Goal: Communication & Community: Answer question/provide support

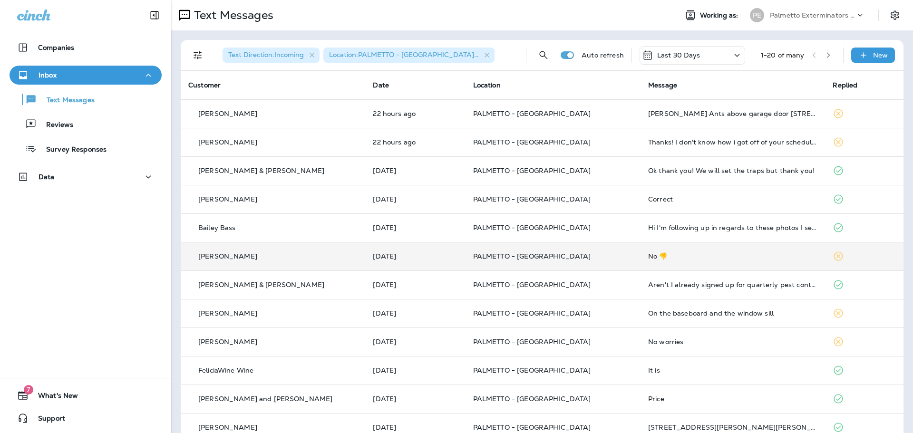
click at [599, 261] on td "PALMETTO - [GEOGRAPHIC_DATA]" at bounding box center [553, 256] width 175 height 29
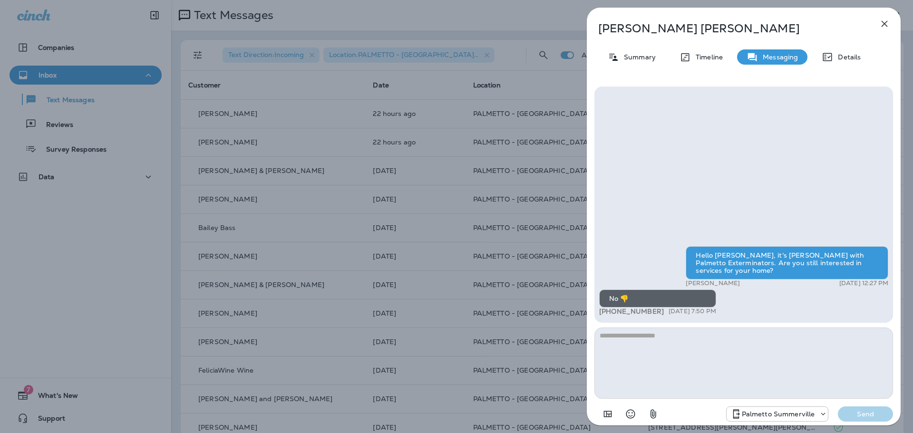
click at [735, 350] on textarea at bounding box center [744, 363] width 299 height 71
type textarea "**********"
click at [879, 416] on p "Send" at bounding box center [866, 414] width 40 height 9
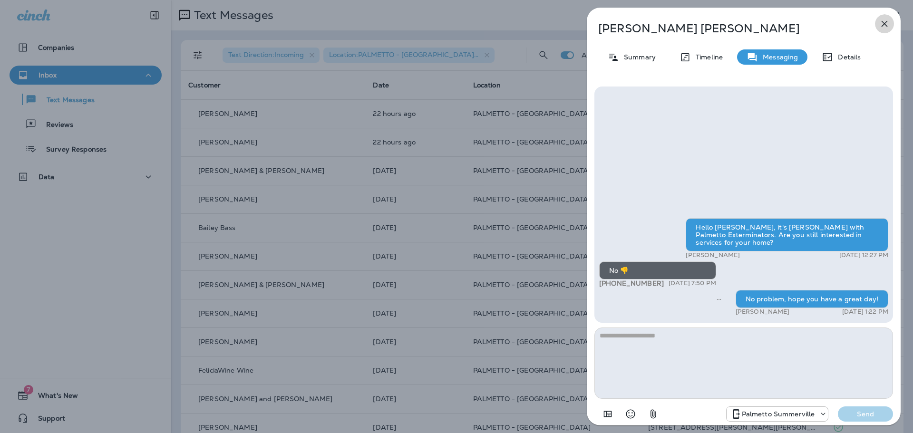
click at [882, 20] on icon "button" at bounding box center [884, 23] width 11 height 11
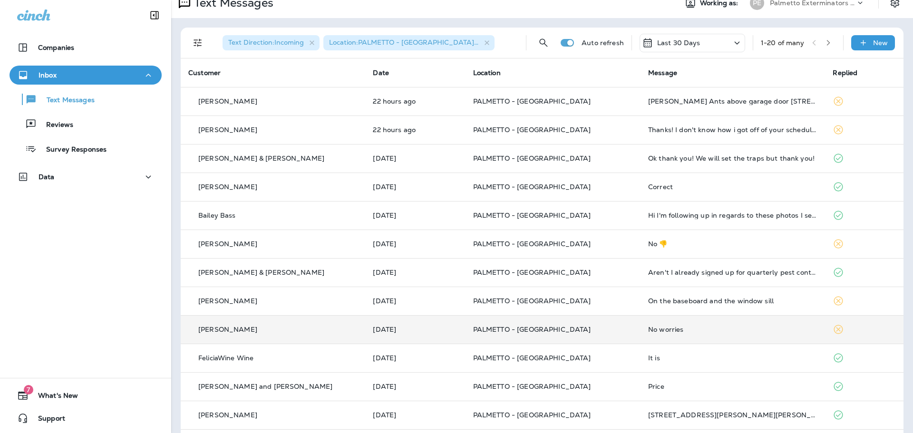
scroll to position [16, 0]
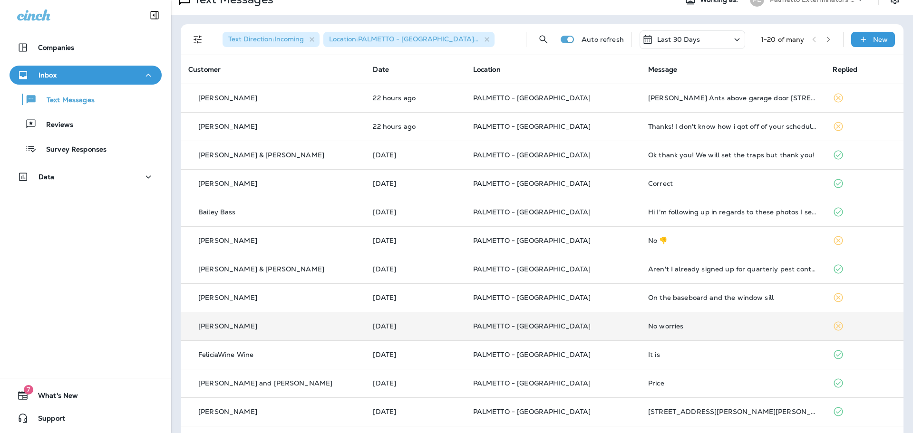
click at [734, 324] on div "No worries" at bounding box center [732, 327] width 169 height 8
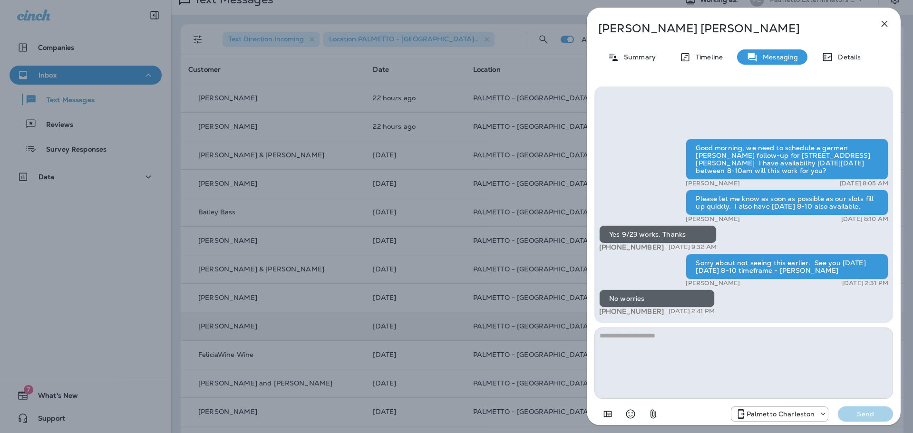
click at [685, 342] on textarea at bounding box center [744, 363] width 299 height 71
type textarea "*"
click at [860, 413] on p "Send" at bounding box center [866, 414] width 40 height 9
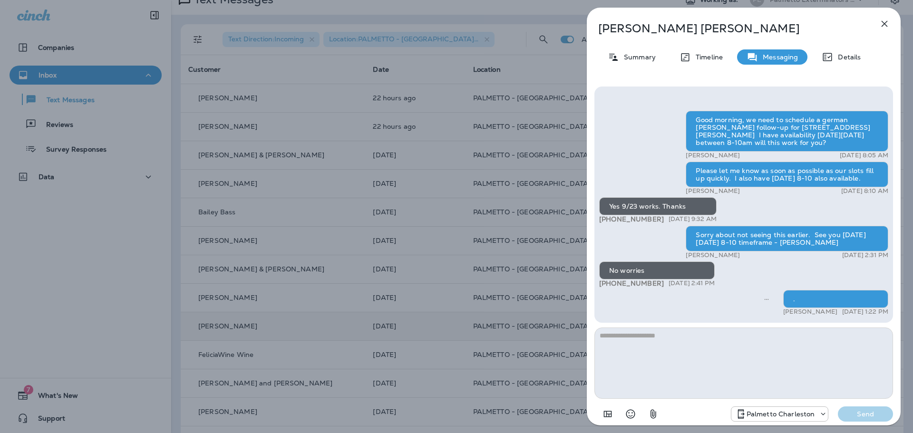
click at [884, 20] on icon "button" at bounding box center [884, 23] width 11 height 11
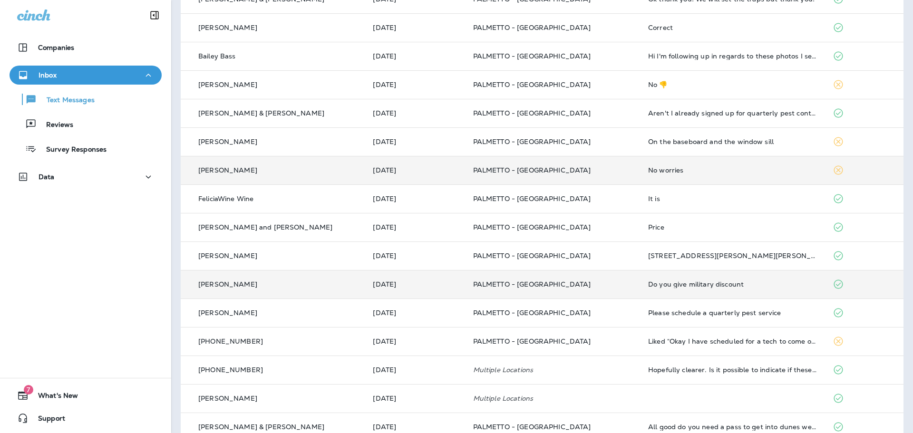
scroll to position [175, 0]
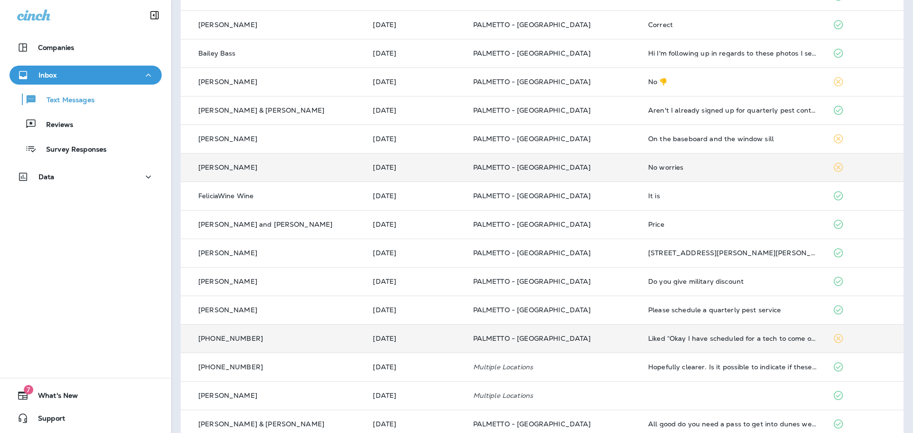
click at [602, 336] on p "PALMETTO - [GEOGRAPHIC_DATA]" at bounding box center [553, 339] width 160 height 8
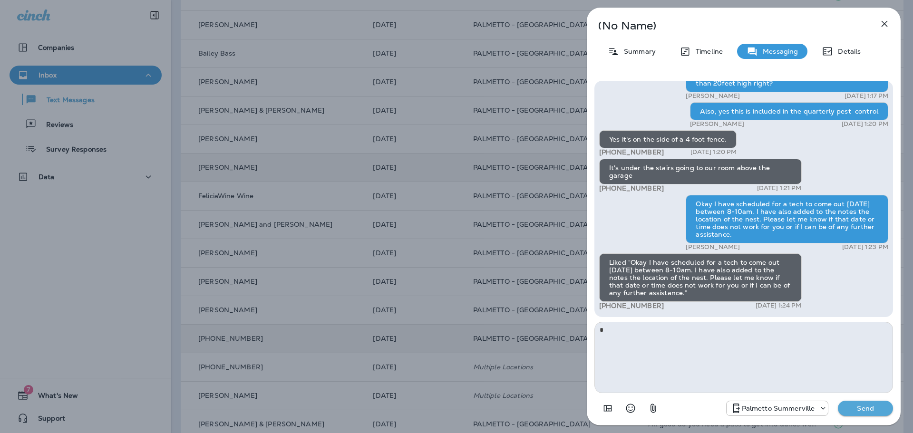
type textarea "*"
click at [860, 407] on p "Send" at bounding box center [866, 408] width 40 height 9
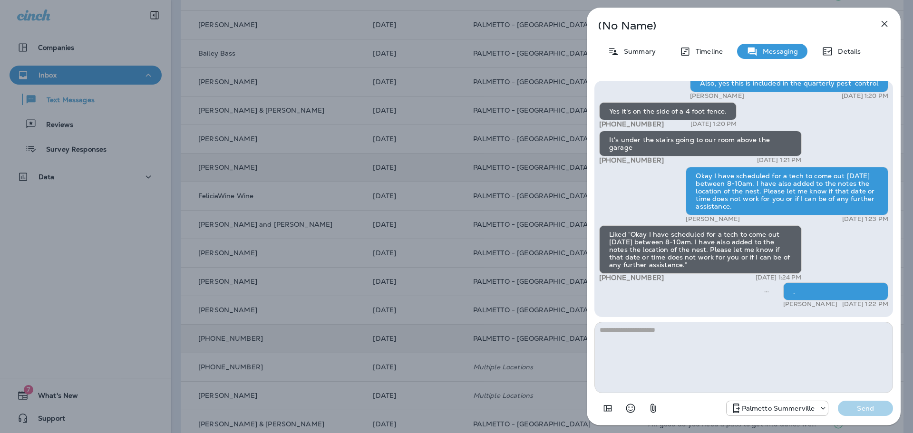
click at [883, 22] on icon "button" at bounding box center [885, 24] width 6 height 6
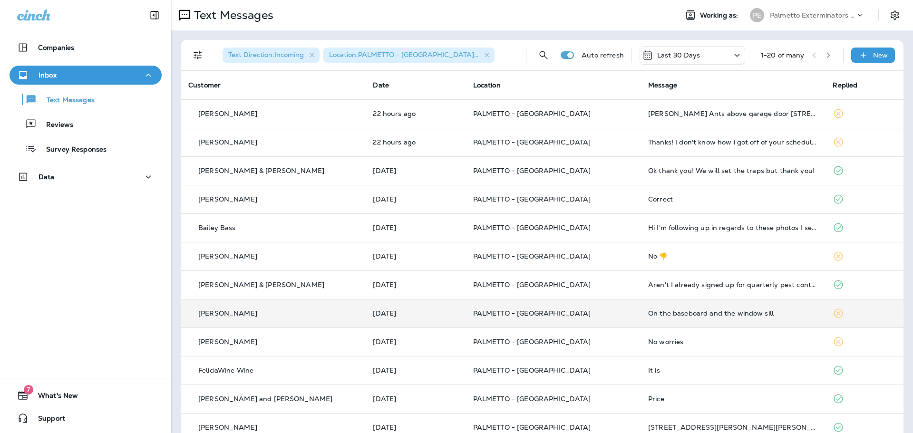
click at [674, 319] on td "On the baseboard and the window sill" at bounding box center [733, 313] width 185 height 29
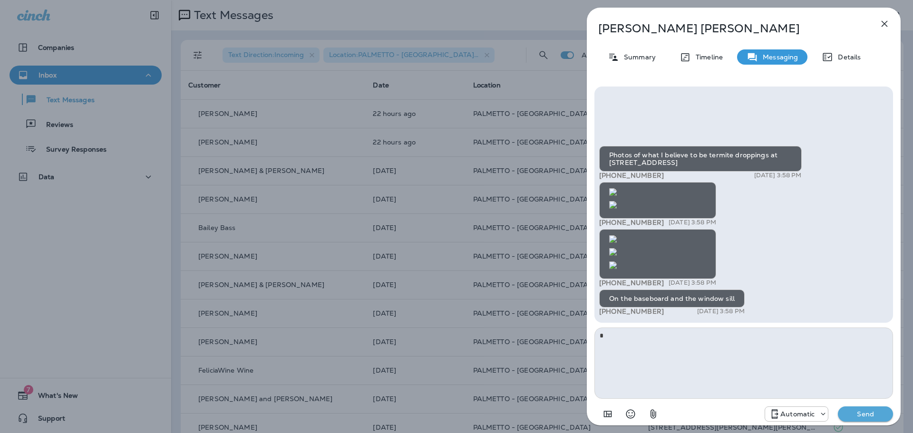
type textarea "*"
click at [865, 412] on p "Send" at bounding box center [866, 414] width 40 height 9
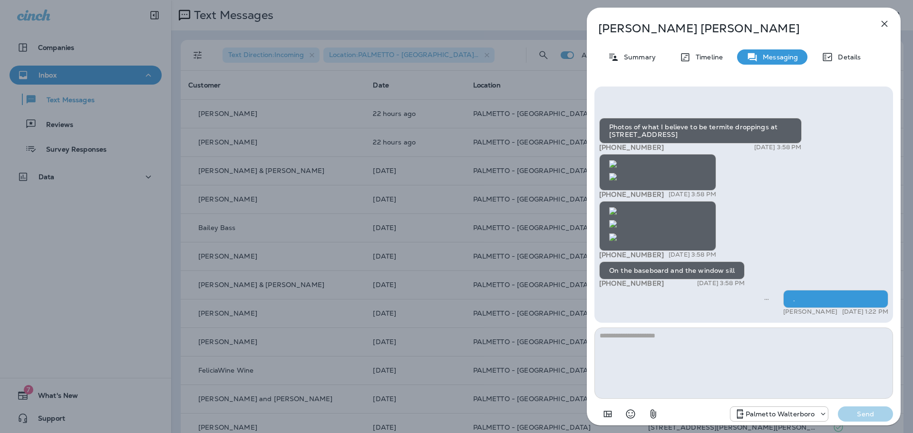
click at [887, 23] on icon "button" at bounding box center [884, 23] width 11 height 11
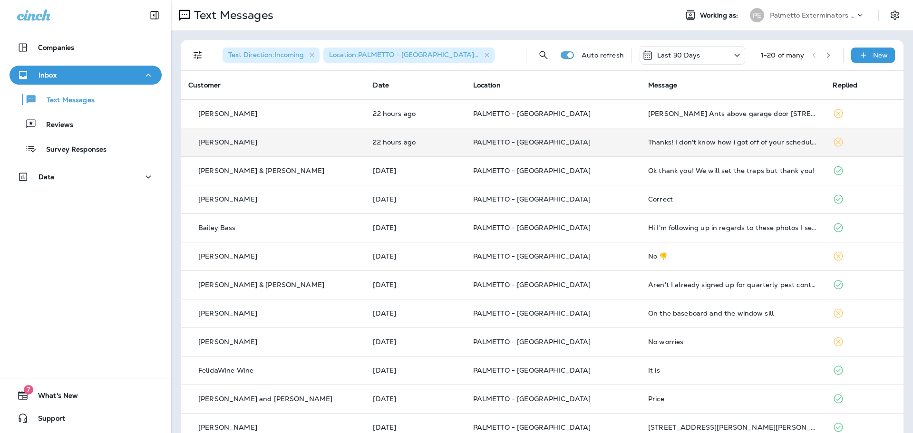
click at [596, 151] on td "PALMETTO - [GEOGRAPHIC_DATA]" at bounding box center [553, 142] width 175 height 29
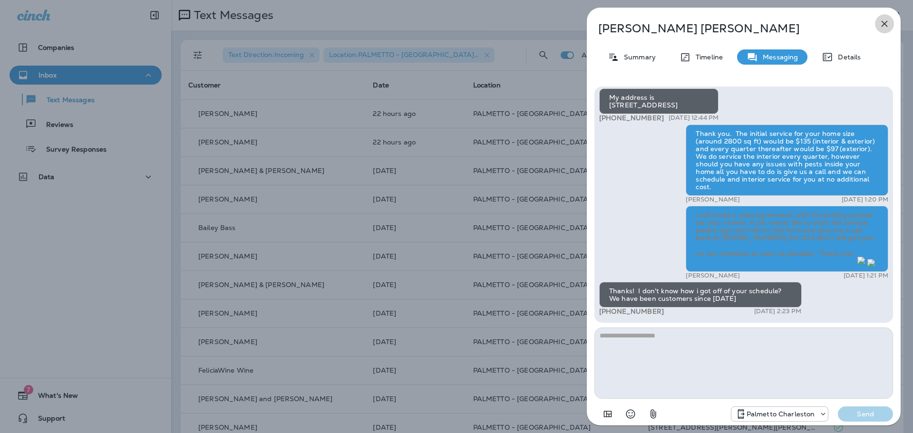
click at [887, 24] on icon "button" at bounding box center [884, 23] width 11 height 11
